Goal: Task Accomplishment & Management: Manage account settings

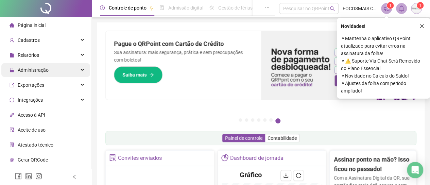
click at [32, 67] on span "Administração" at bounding box center [33, 69] width 31 height 5
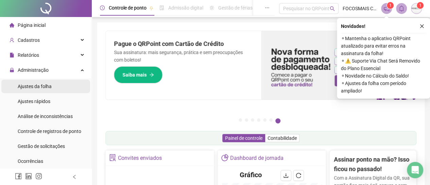
click at [35, 87] on span "Ajustes da folha" at bounding box center [35, 86] width 34 height 5
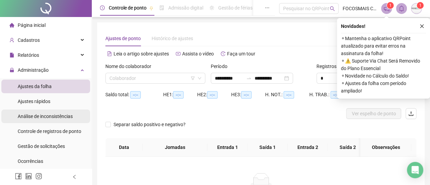
type input "**********"
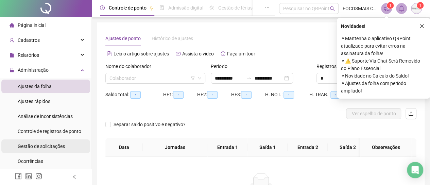
click at [41, 146] on span "Gestão de solicitações" at bounding box center [41, 146] width 47 height 5
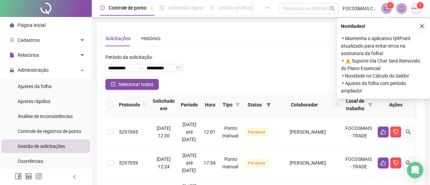
click at [422, 27] on icon "close" at bounding box center [422, 26] width 5 height 5
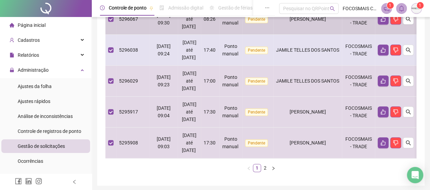
scroll to position [358, 0]
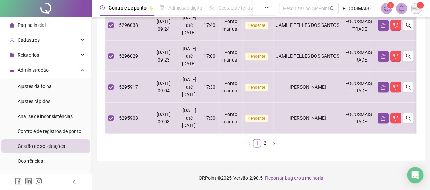
click at [266, 144] on link "2" at bounding box center [265, 142] width 7 height 7
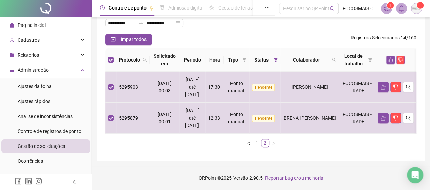
click at [257, 147] on div "Protocolo Solicitado em Período Hora Tipo Status Colaborador Local de trabalho …" at bounding box center [260, 100] width 311 height 104
click at [256, 145] on link "1" at bounding box center [256, 142] width 7 height 7
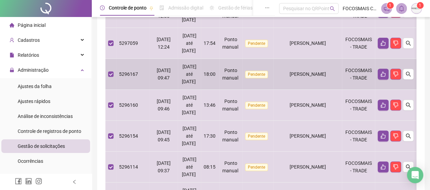
scroll to position [0, 0]
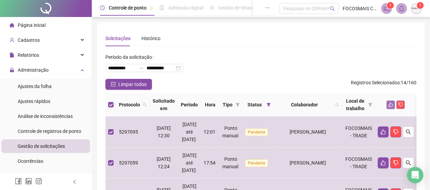
click at [393, 106] on icon "like" at bounding box center [390, 104] width 5 height 5
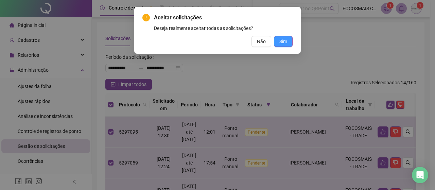
click at [285, 38] on span "Sim" at bounding box center [284, 41] width 8 height 7
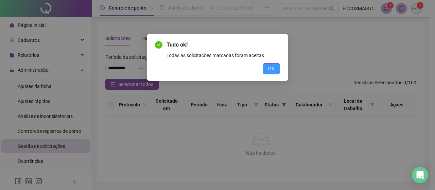
click at [270, 67] on span "OK" at bounding box center [271, 68] width 6 height 7
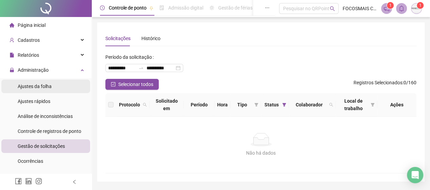
click at [24, 89] on span "Ajustes da folha" at bounding box center [35, 86] width 34 height 5
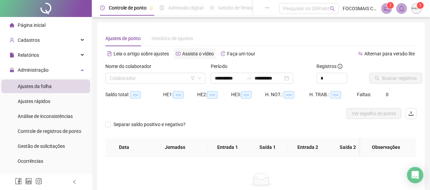
type input "**********"
